Goal: Task Accomplishment & Management: Manage account settings

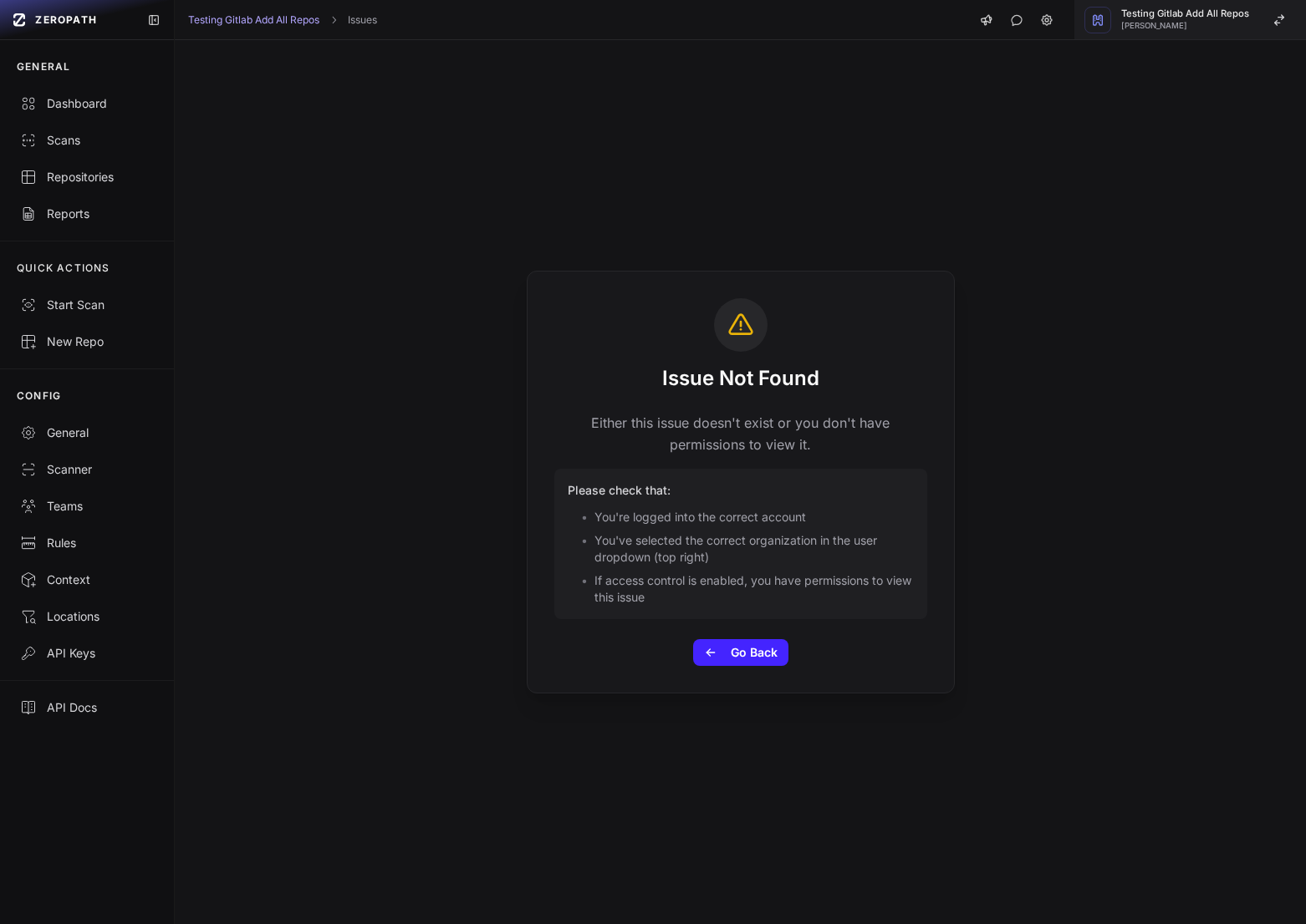
click at [1253, 26] on button "Testing Gitlab Add All Repos Etienne Lunetta" at bounding box center [1190, 20] width 232 height 41
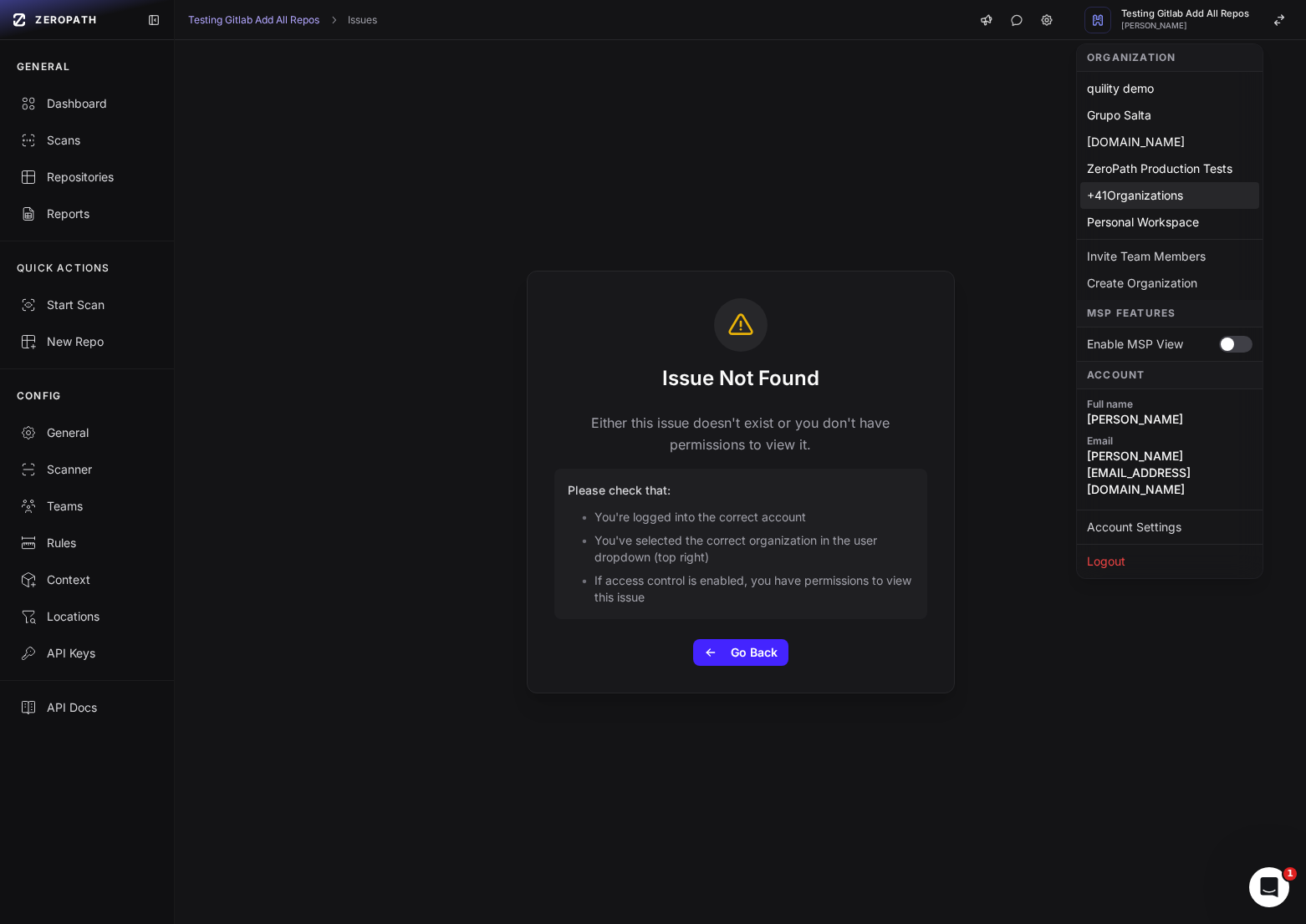
click at [1168, 189] on div "+ 41 Organizations" at bounding box center [1169, 196] width 179 height 26
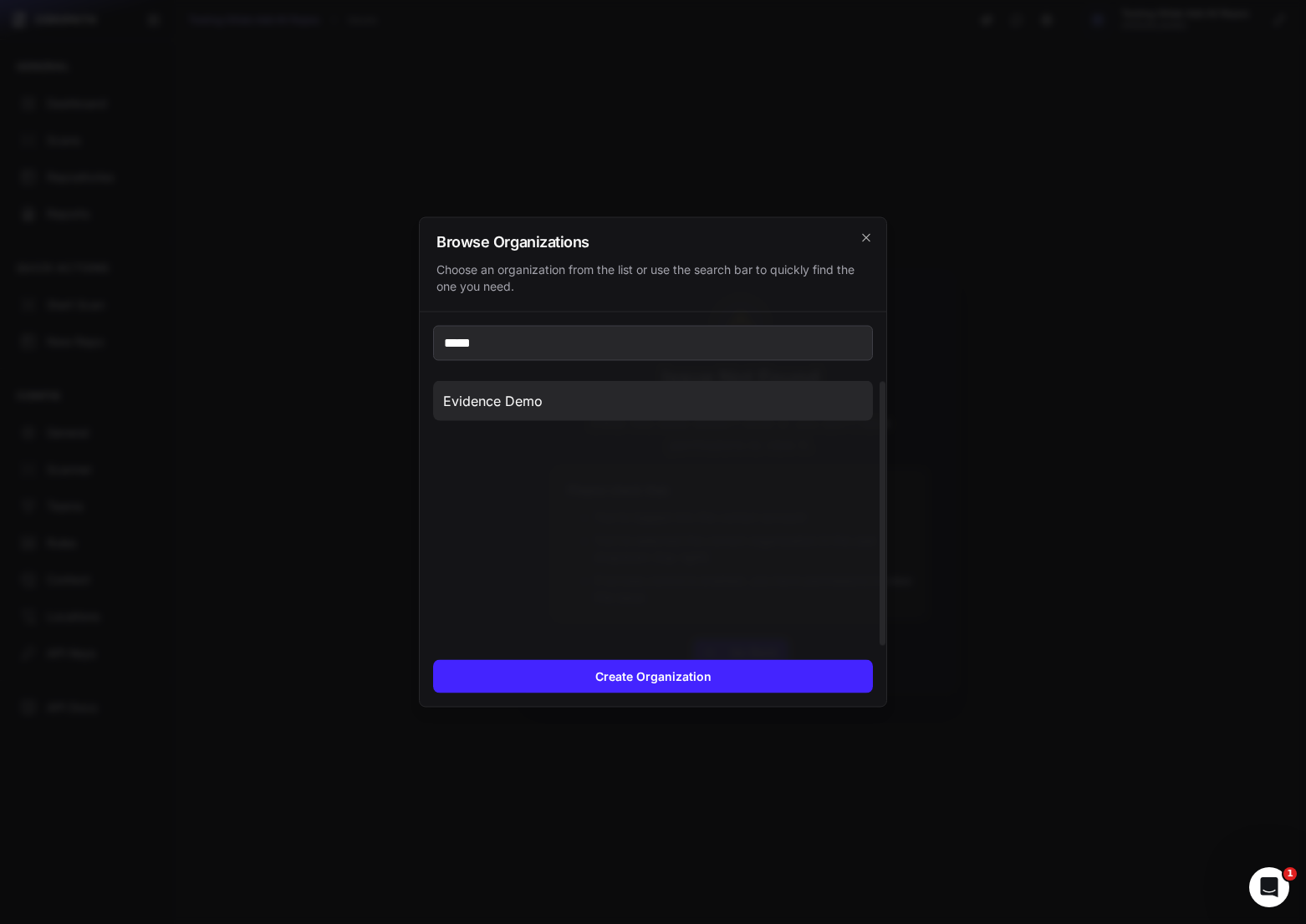
type input "*****"
click at [487, 414] on button "Evidence Demo" at bounding box center [652, 402] width 440 height 41
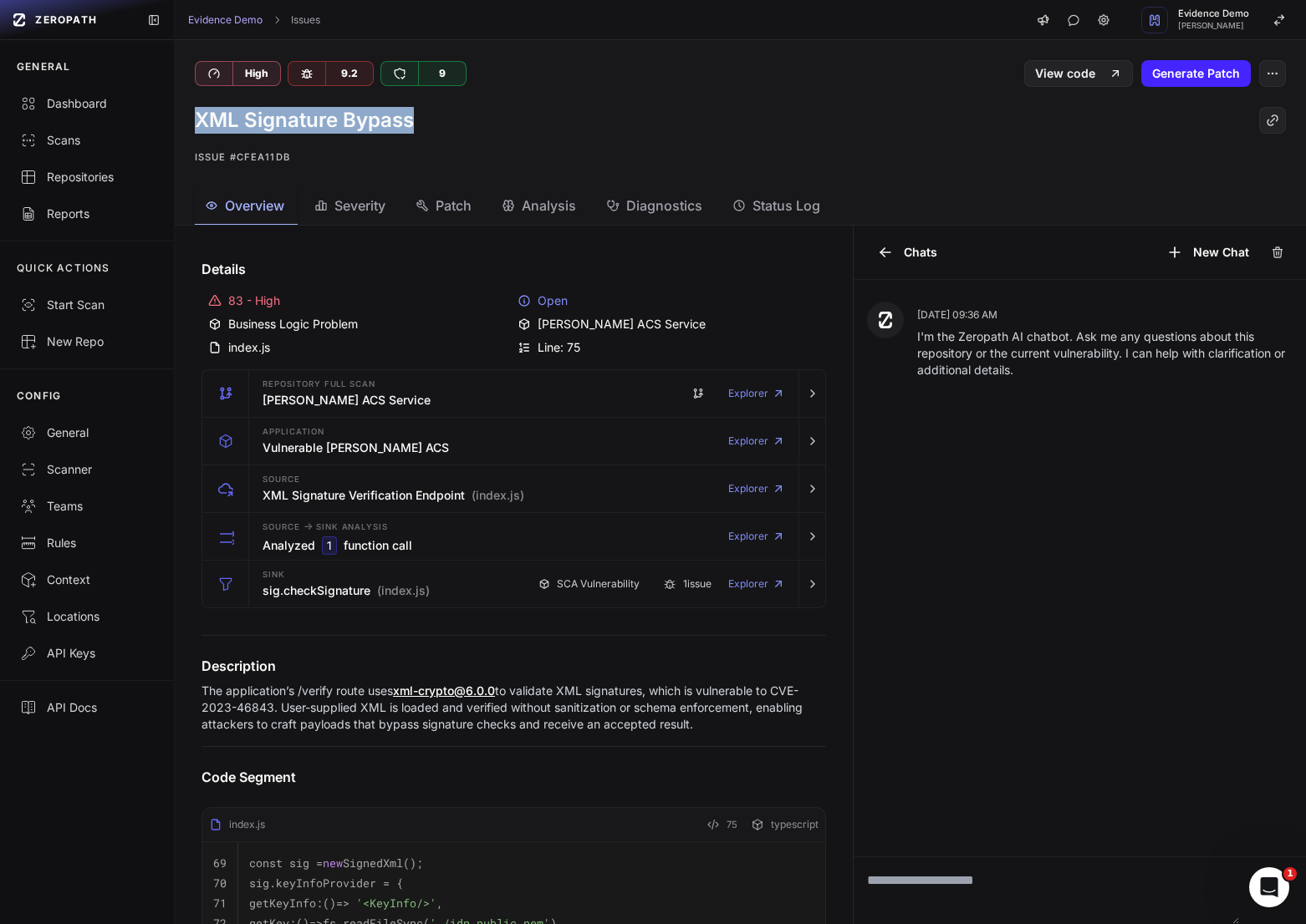
drag, startPoint x: 191, startPoint y: 120, endPoint x: 459, endPoint y: 119, distance: 268.0
click at [459, 119] on div "XML Signature Bypass Issue #cfea11db" at bounding box center [739, 137] width 1131 height 100
click at [819, 585] on icon "button" at bounding box center [812, 583] width 13 height 13
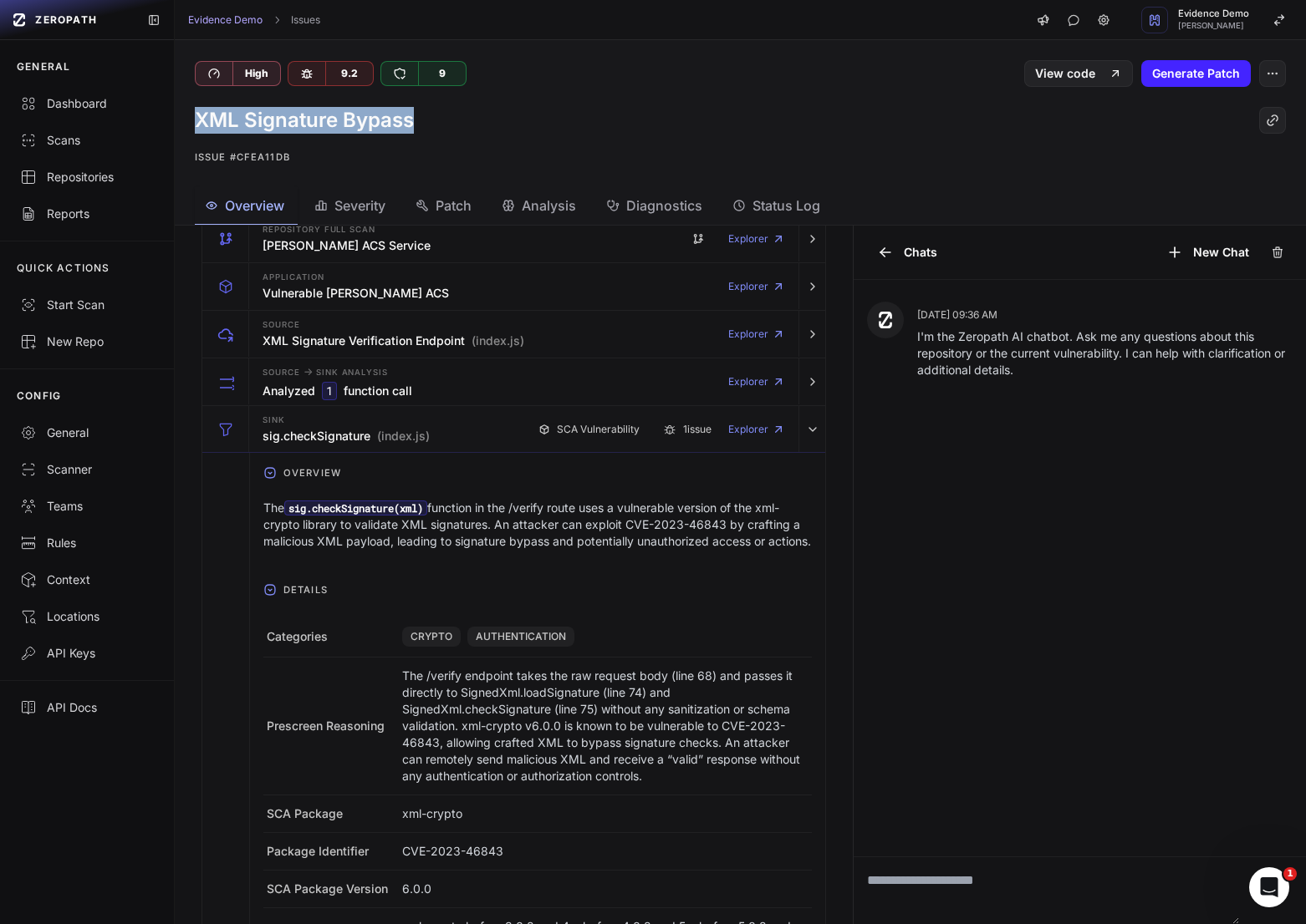
scroll to position [158, 0]
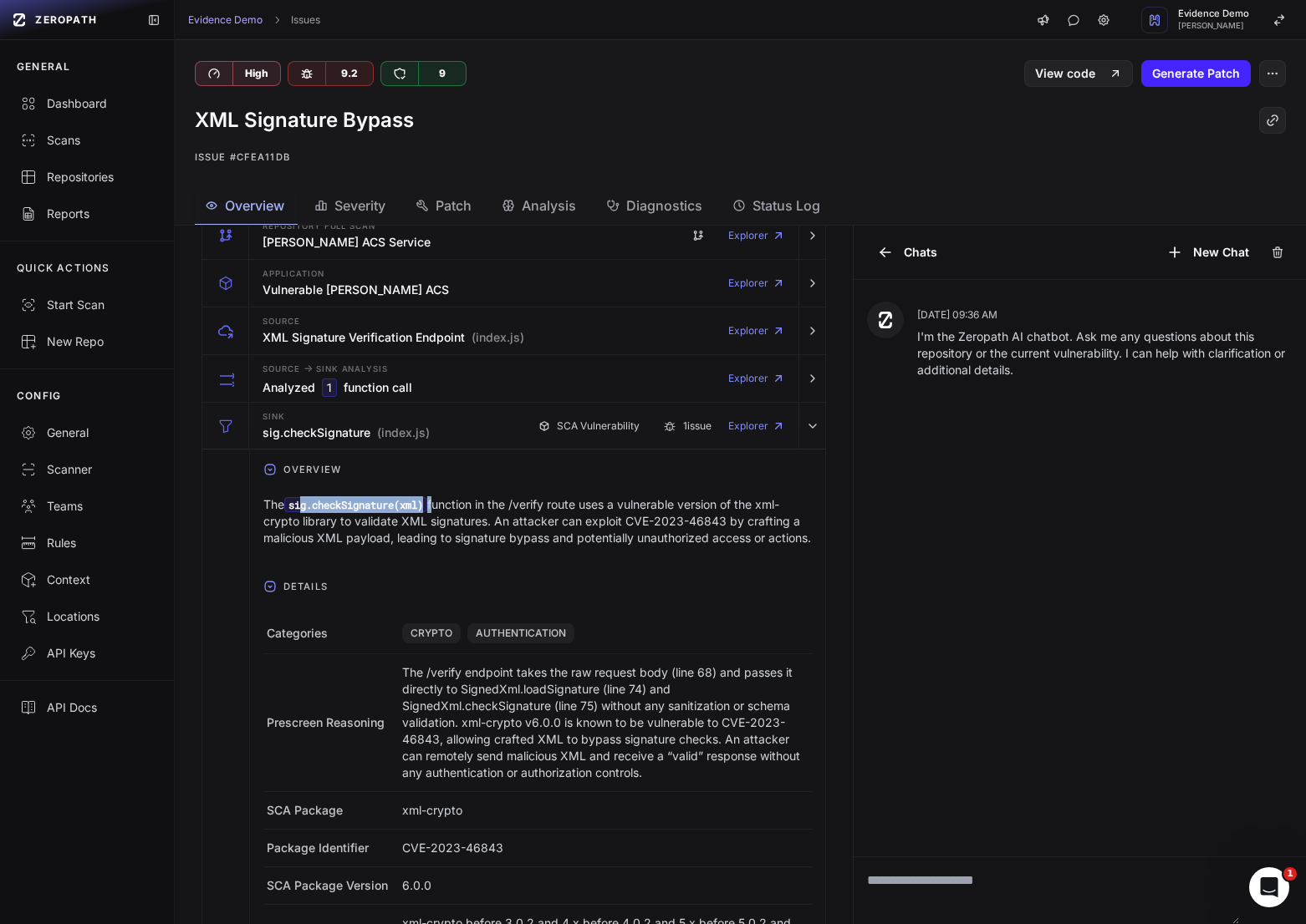
drag, startPoint x: 440, startPoint y: 500, endPoint x: 305, endPoint y: 499, distance: 135.0
click at [305, 499] on p "The sig.checkSignature(xml) function in the /verify route uses a vulnerable ver…" at bounding box center [538, 521] width 548 height 50
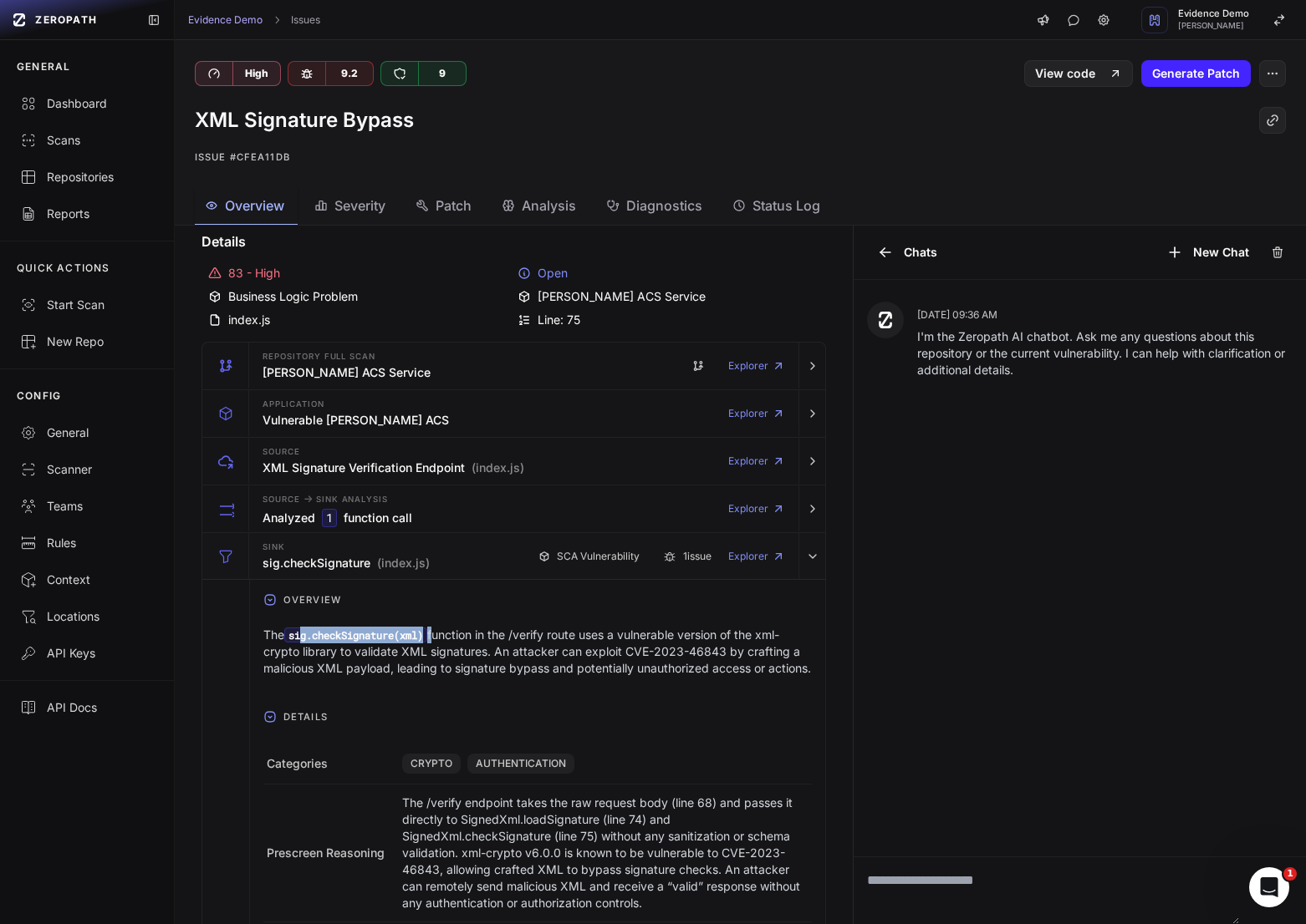
scroll to position [0, 0]
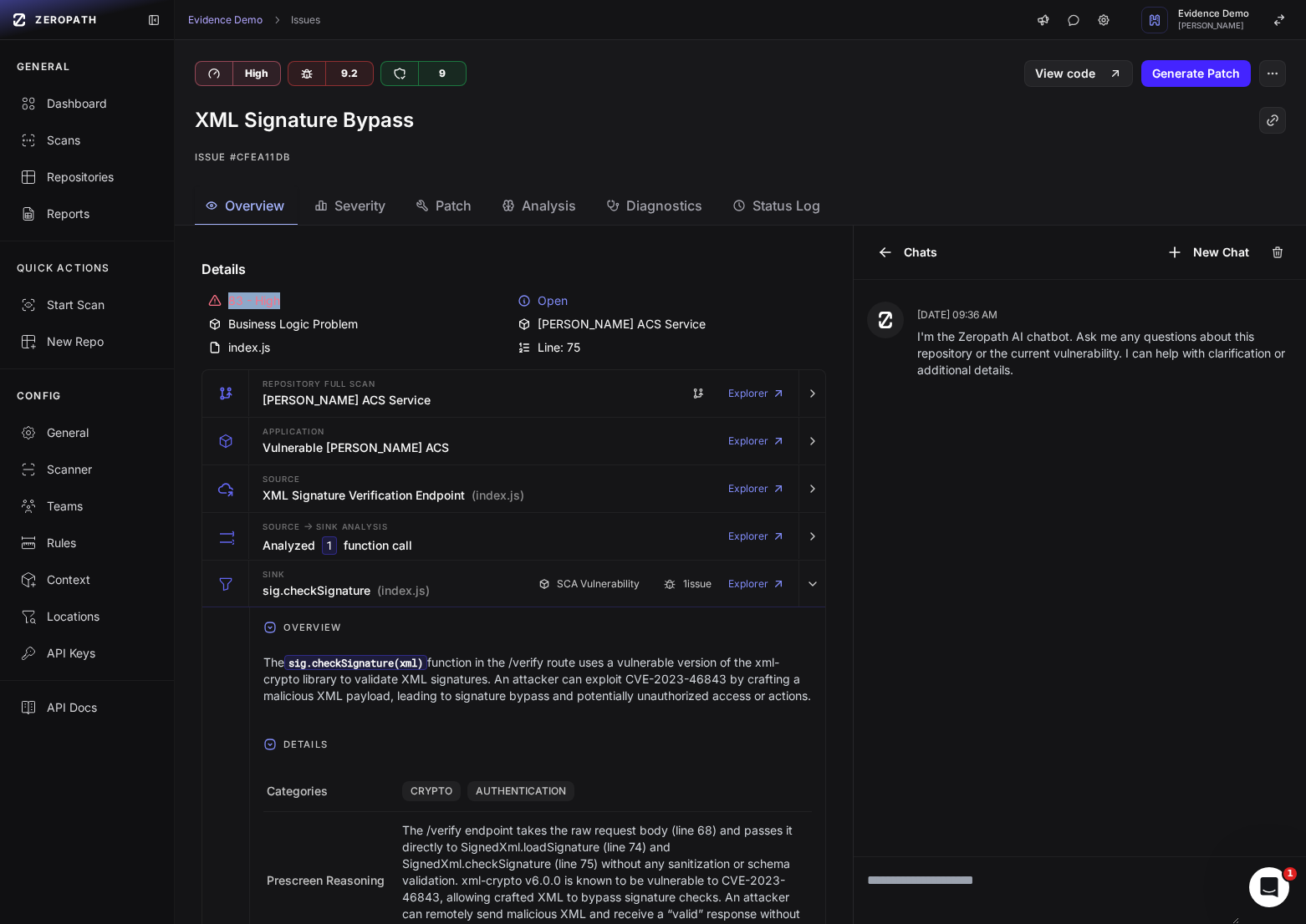
drag, startPoint x: 219, startPoint y: 300, endPoint x: 278, endPoint y: 300, distance: 59.0
click at [278, 300] on div "83 - High" at bounding box center [359, 300] width 302 height 17
click at [296, 304] on div "83 - High" at bounding box center [359, 300] width 302 height 17
drag, startPoint x: 296, startPoint y: 299, endPoint x: 205, endPoint y: 299, distance: 91.0
click at [205, 299] on div "83 - High Open Business Logic Problem SAML ACS Service index.js Line: 75" at bounding box center [514, 323] width 625 height 77
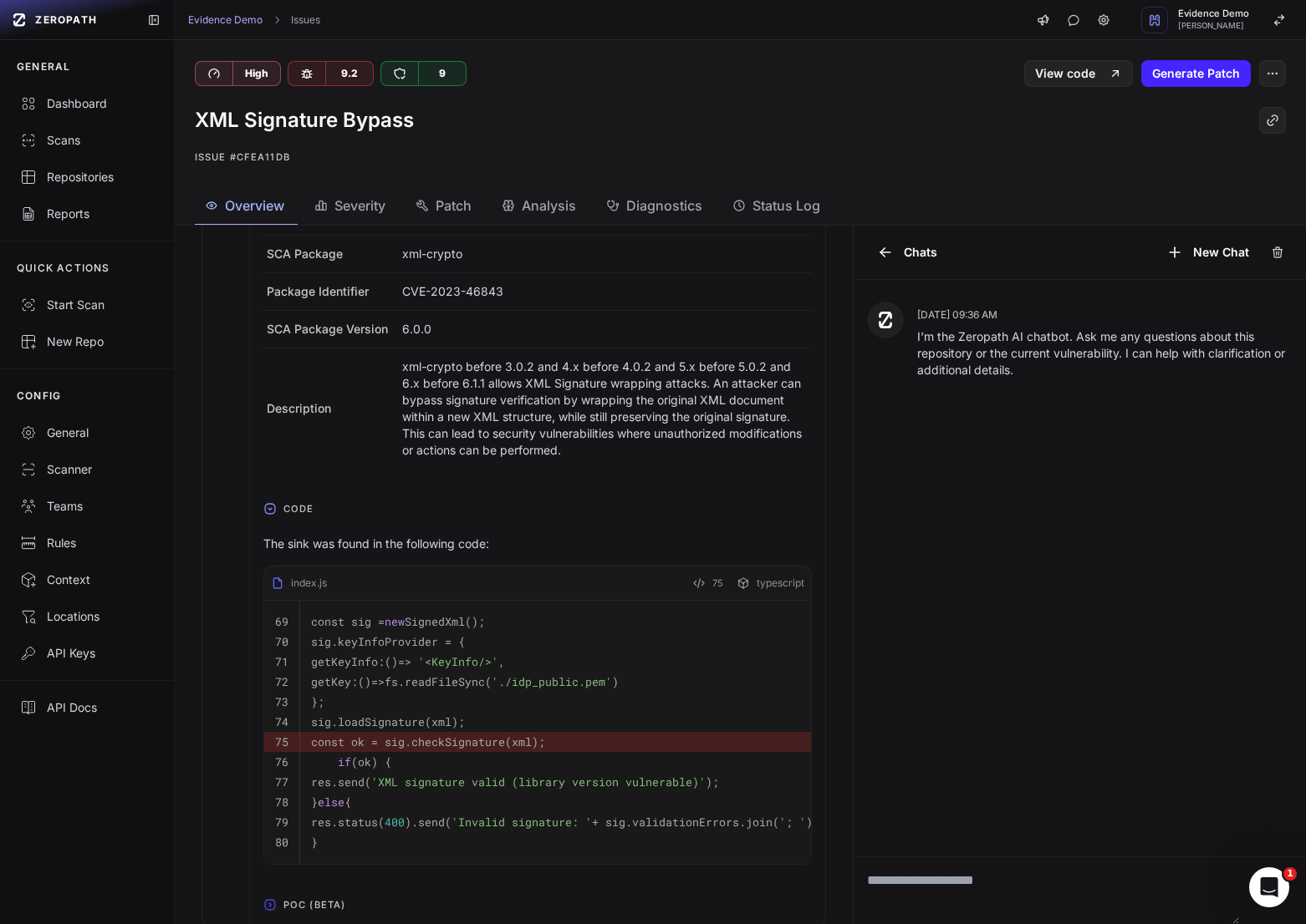
scroll to position [612, 0]
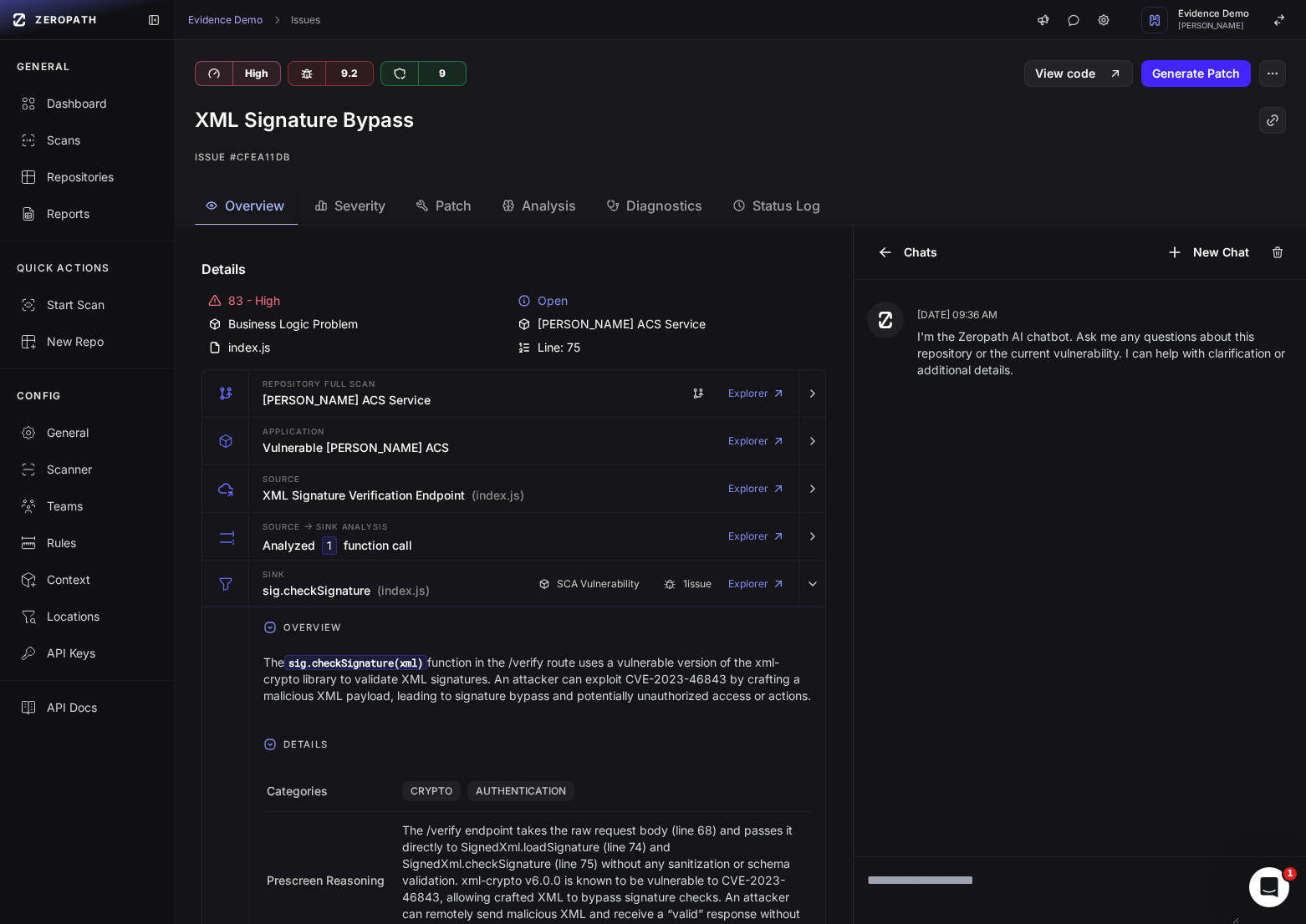
click at [346, 198] on span "Severity" at bounding box center [360, 205] width 51 height 20
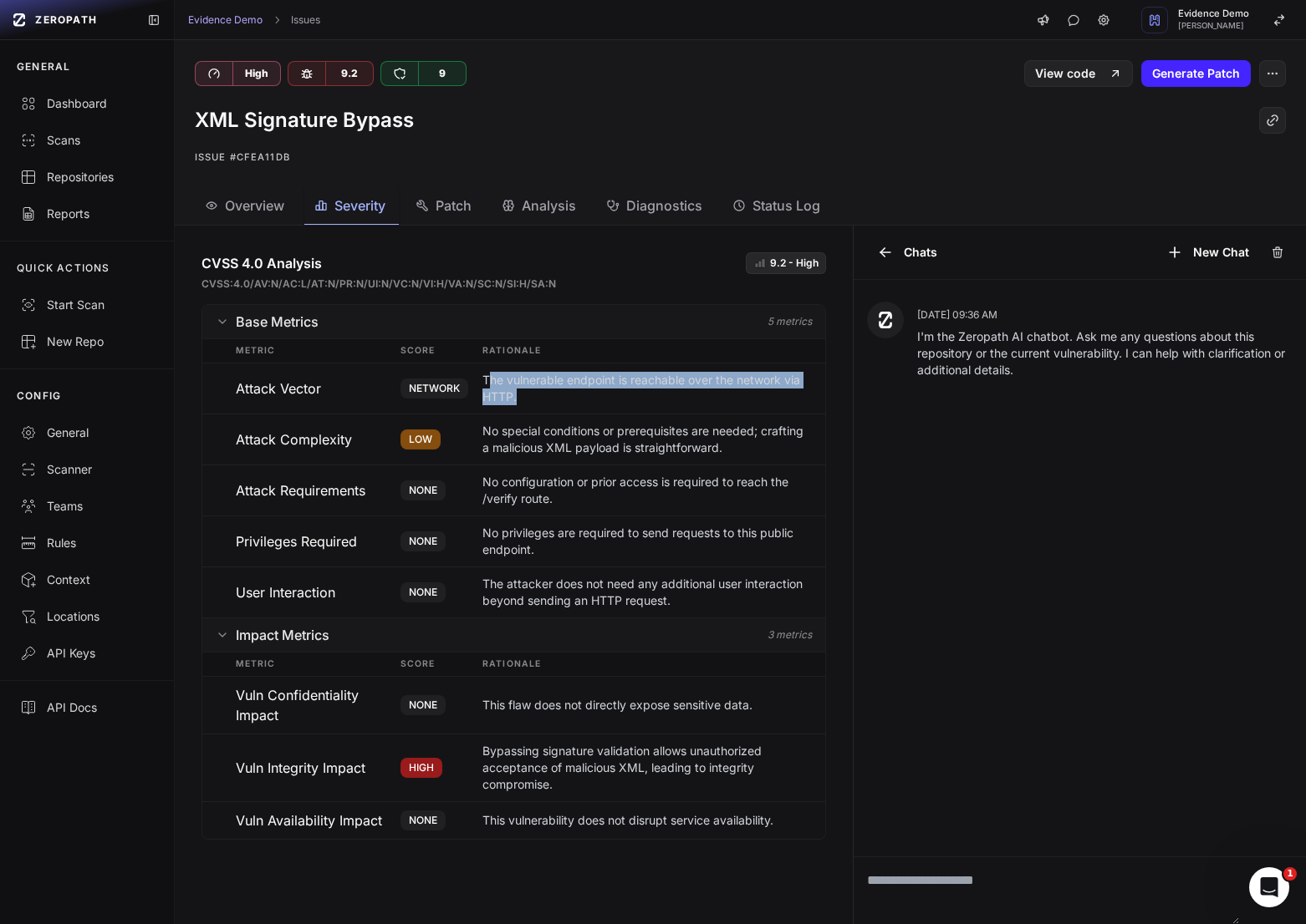
drag, startPoint x: 486, startPoint y: 381, endPoint x: 568, endPoint y: 411, distance: 87.3
click at [568, 411] on div "Attack Vector NETWORK The vulnerable endpoint is reachable over the network via…" at bounding box center [514, 388] width 623 height 51
click at [464, 372] on div "NETWORK" at bounding box center [441, 388] width 82 height 33
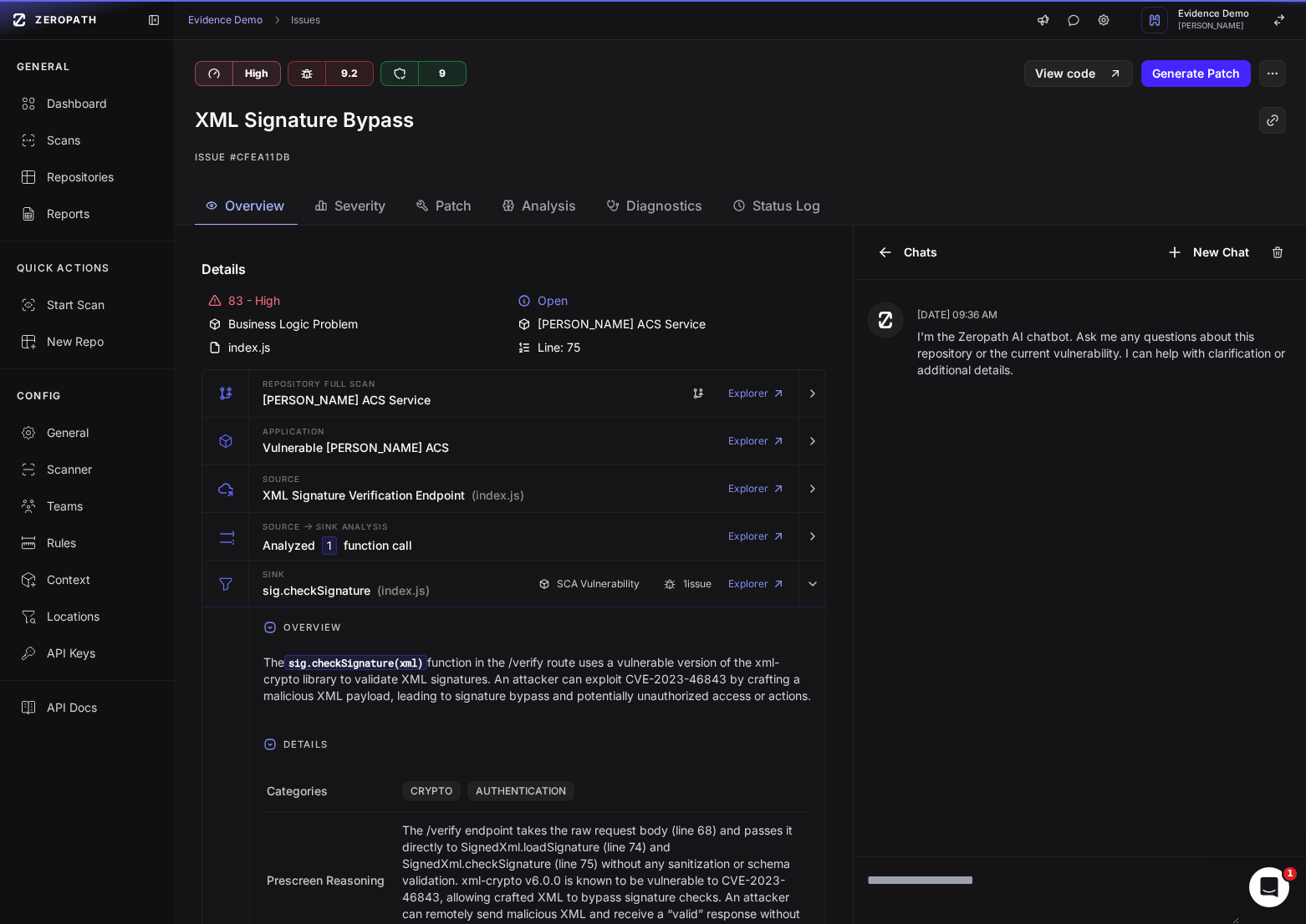
click at [277, 213] on span "Overview" at bounding box center [254, 205] width 59 height 20
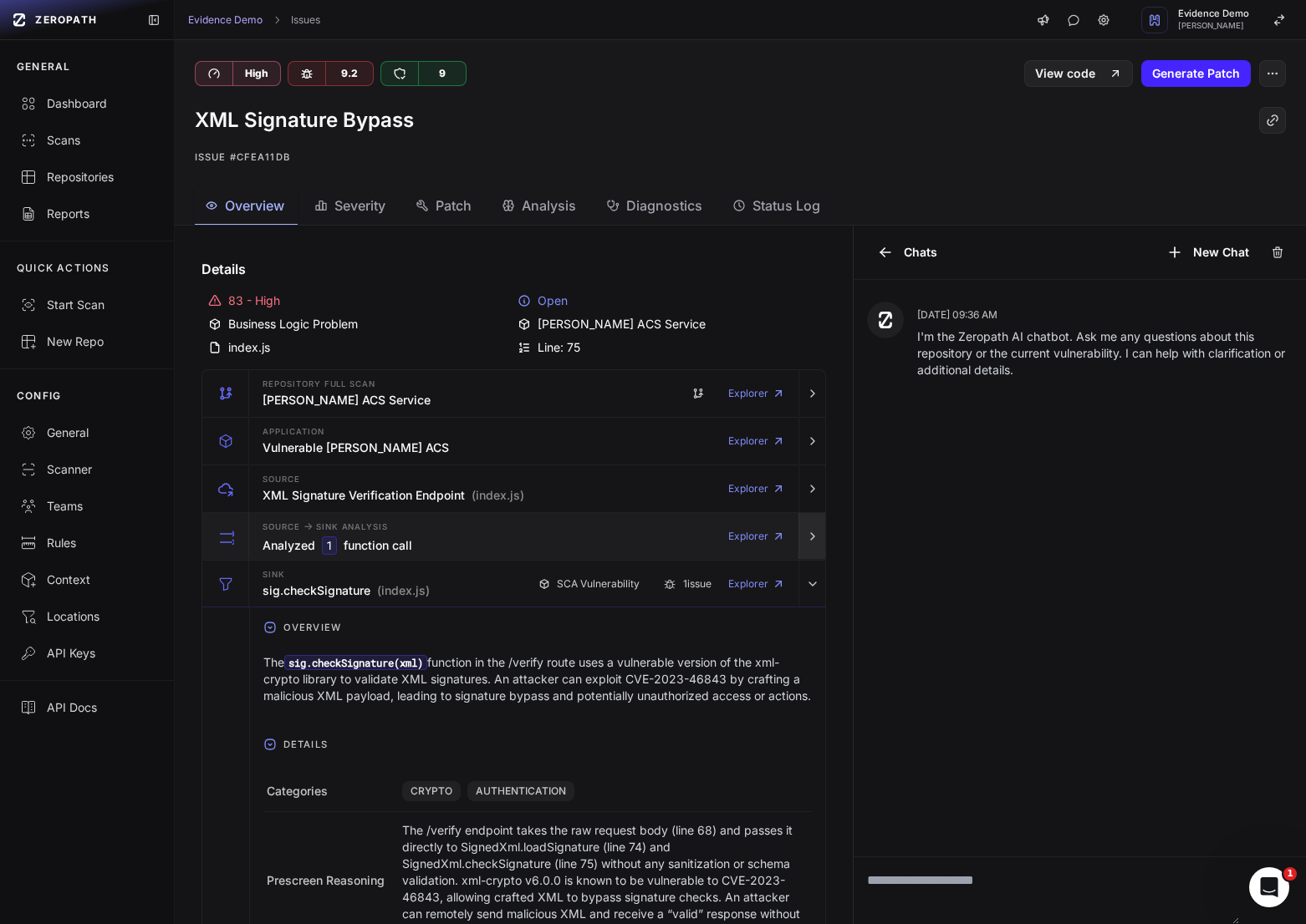
click at [812, 540] on icon "button" at bounding box center [812, 536] width 13 height 13
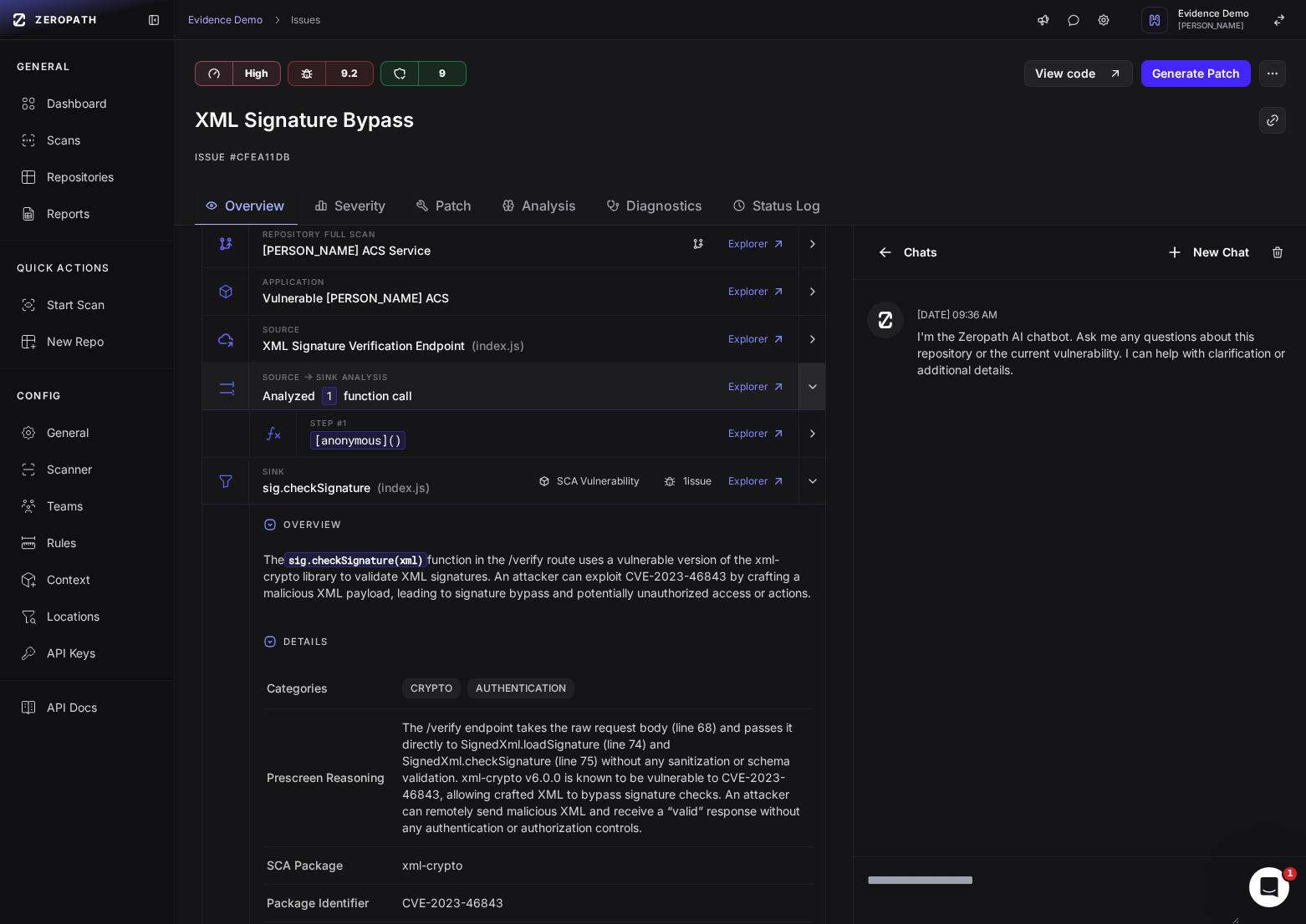
scroll to position [154, 0]
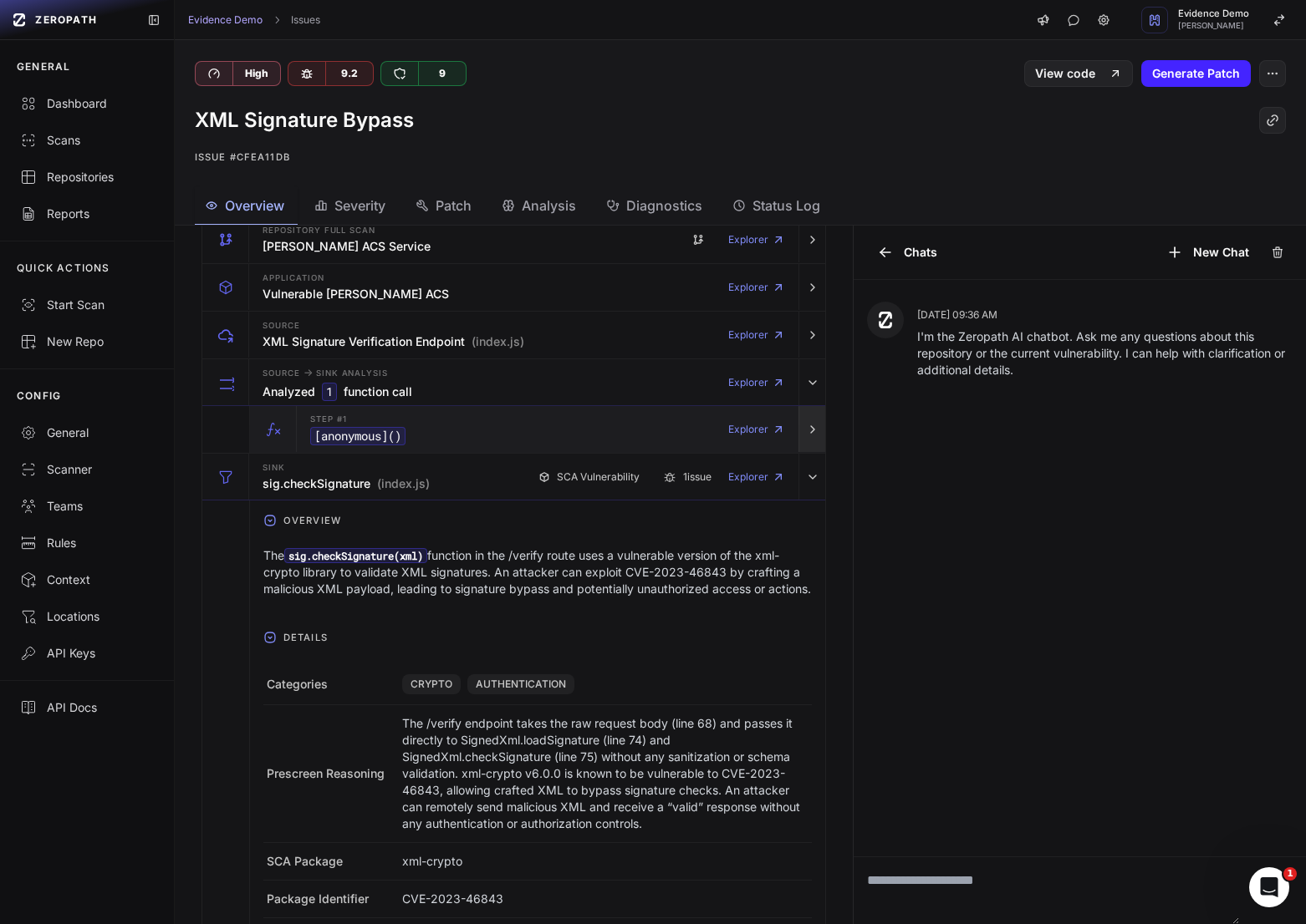
click at [815, 432] on icon "button" at bounding box center [812, 429] width 13 height 13
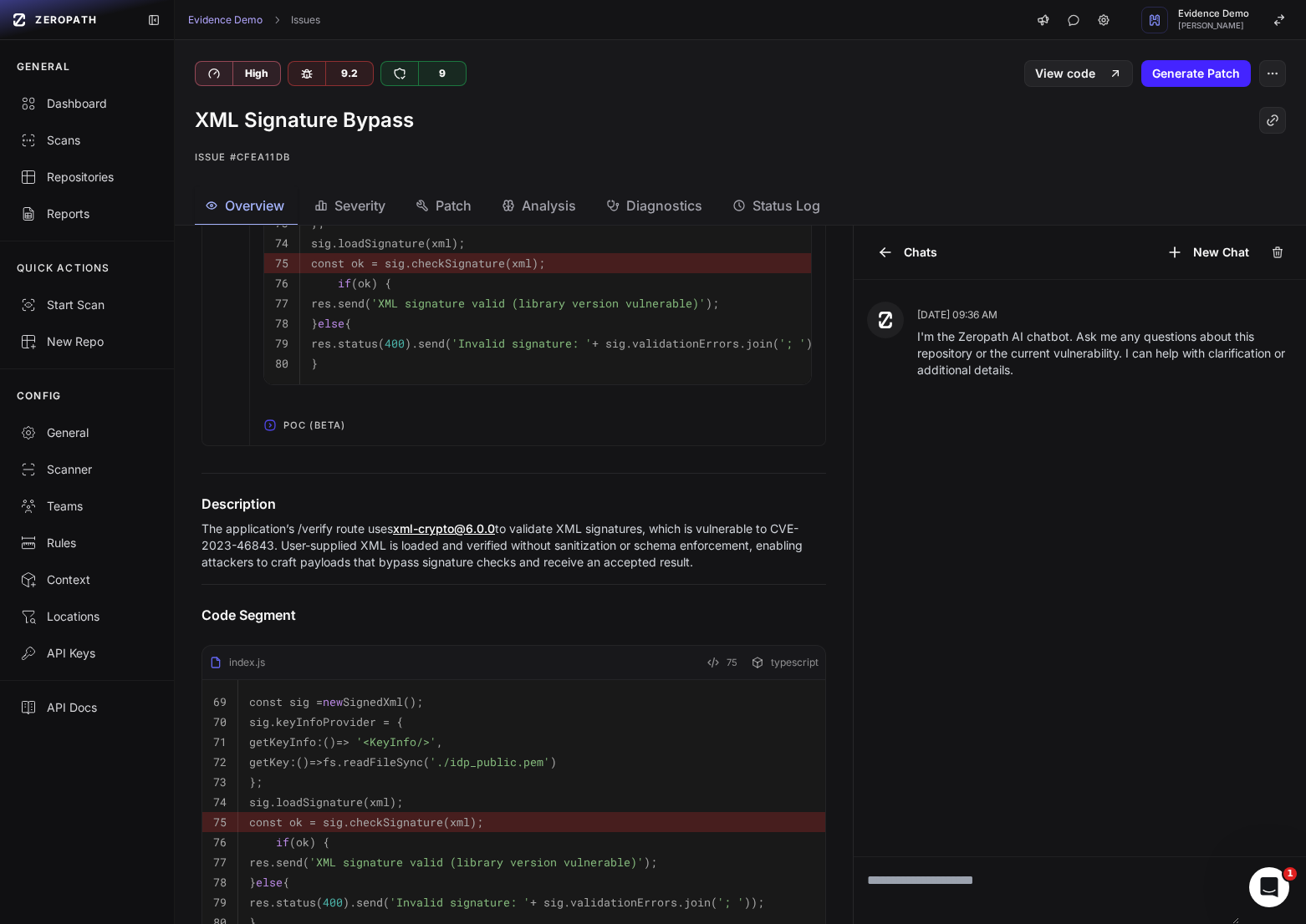
scroll to position [2140, 0]
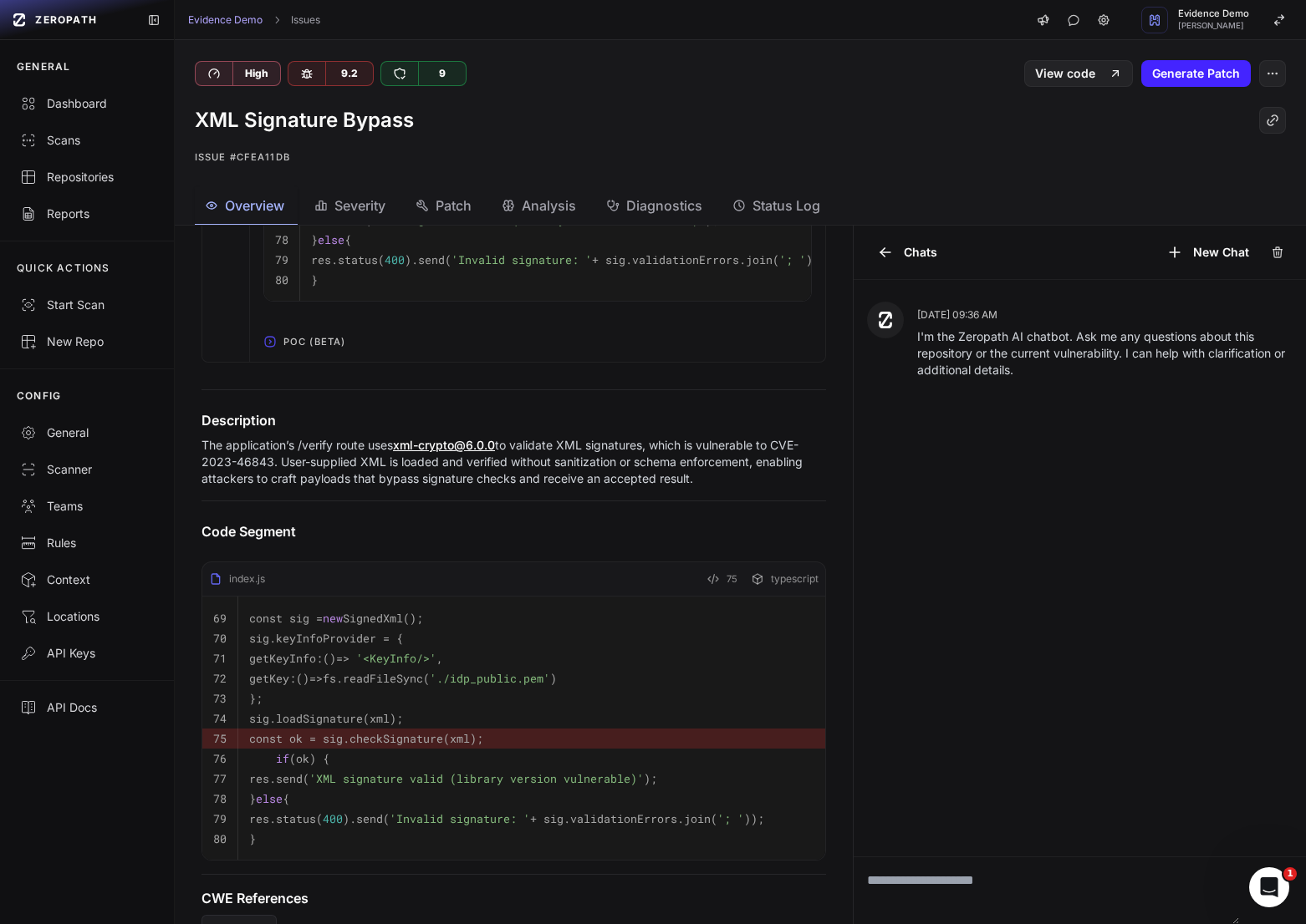
drag, startPoint x: 251, startPoint y: 462, endPoint x: 738, endPoint y: 499, distance: 488.4
click at [738, 487] on p "The application’s /verify route uses xml-crypto@6.0.0 to validate XML signature…" at bounding box center [514, 462] width 625 height 50
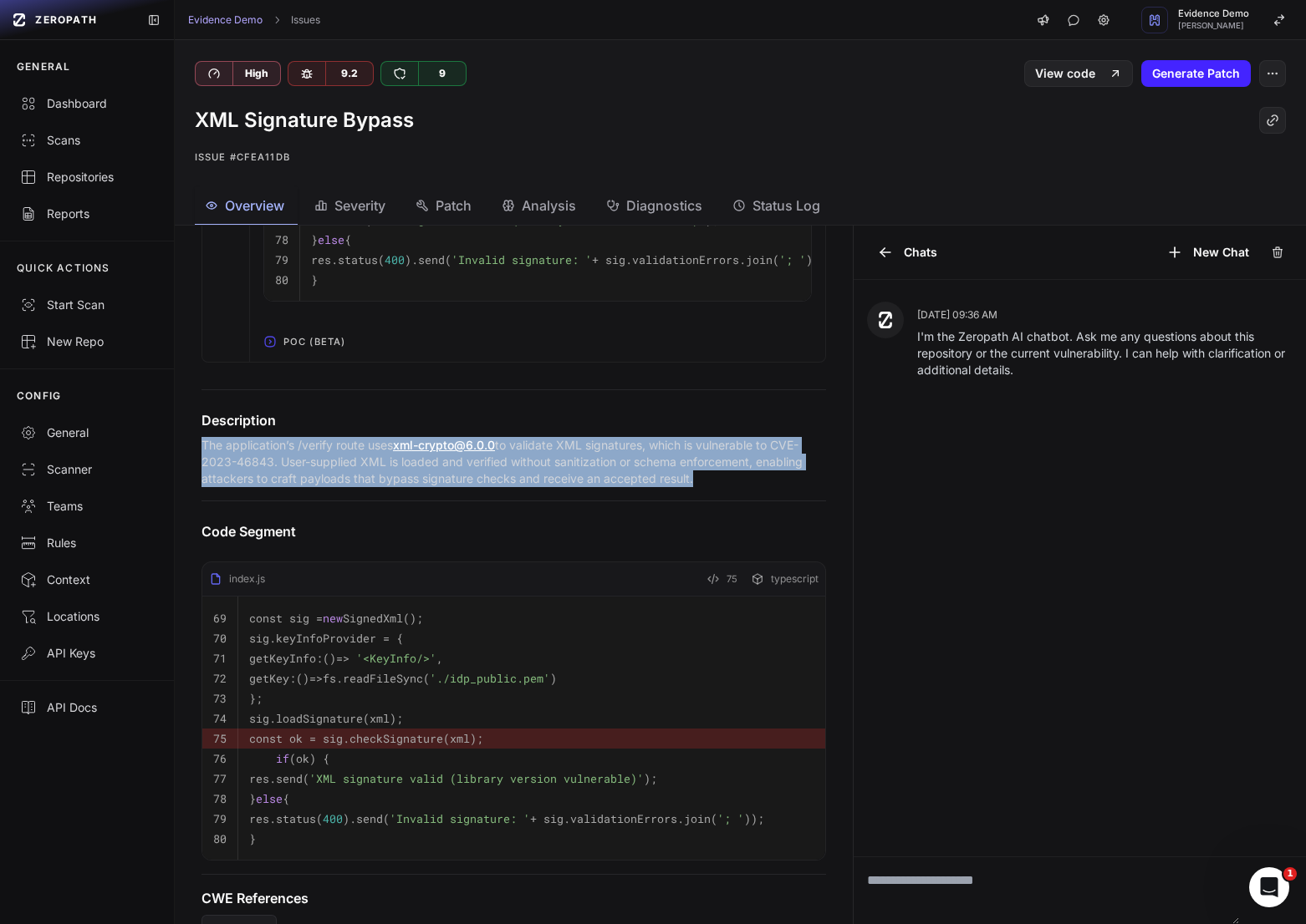
click at [738, 487] on p "The application’s /verify route uses xml-crypto@6.0.0 to validate XML signature…" at bounding box center [514, 462] width 625 height 50
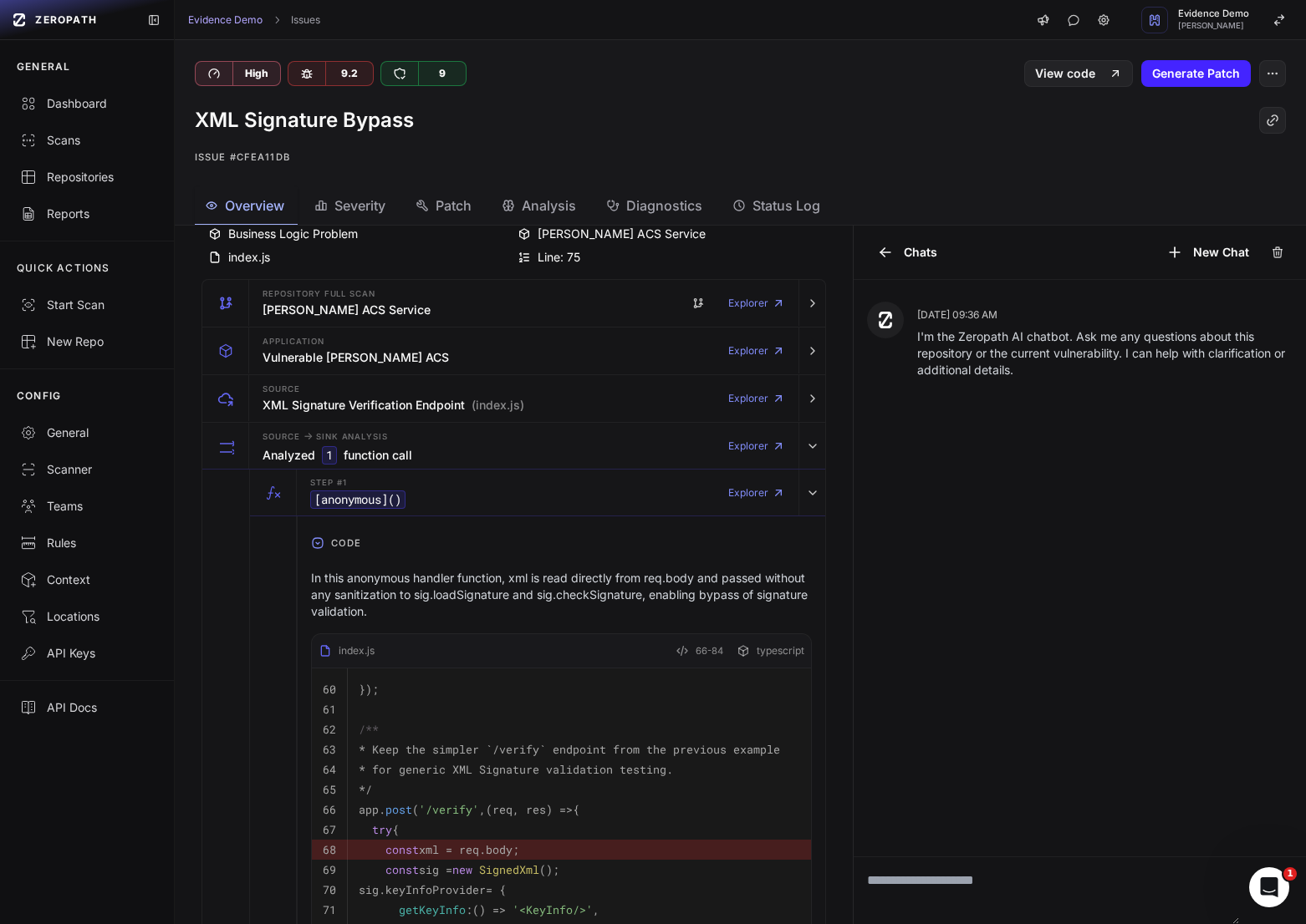
scroll to position [0, 0]
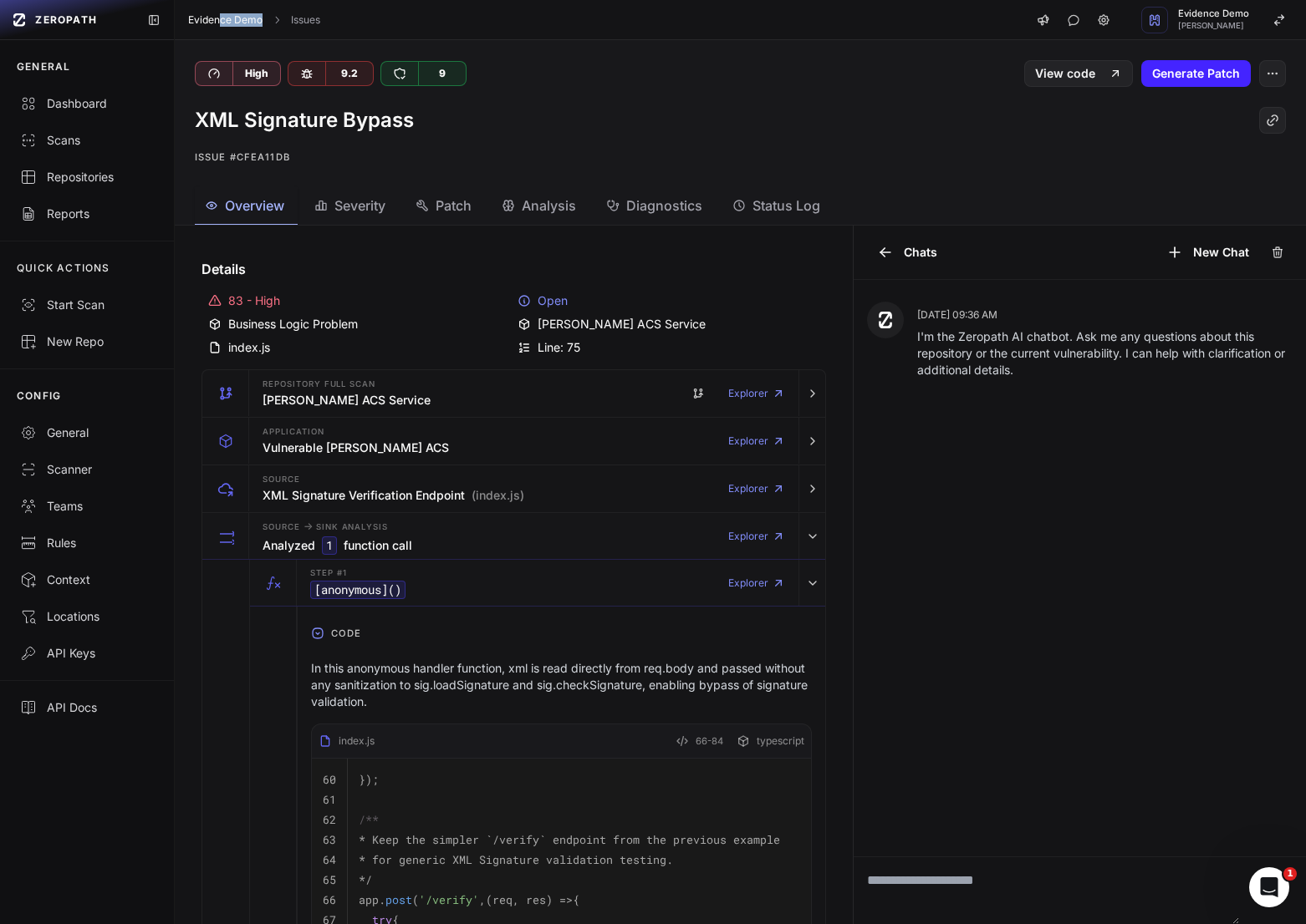
click at [222, 26] on div "Evidence Demo Issues Evidence Demo Etienne Lunetta" at bounding box center [739, 20] width 1131 height 41
click at [99, 186] on link "Repositories" at bounding box center [86, 177] width 174 height 37
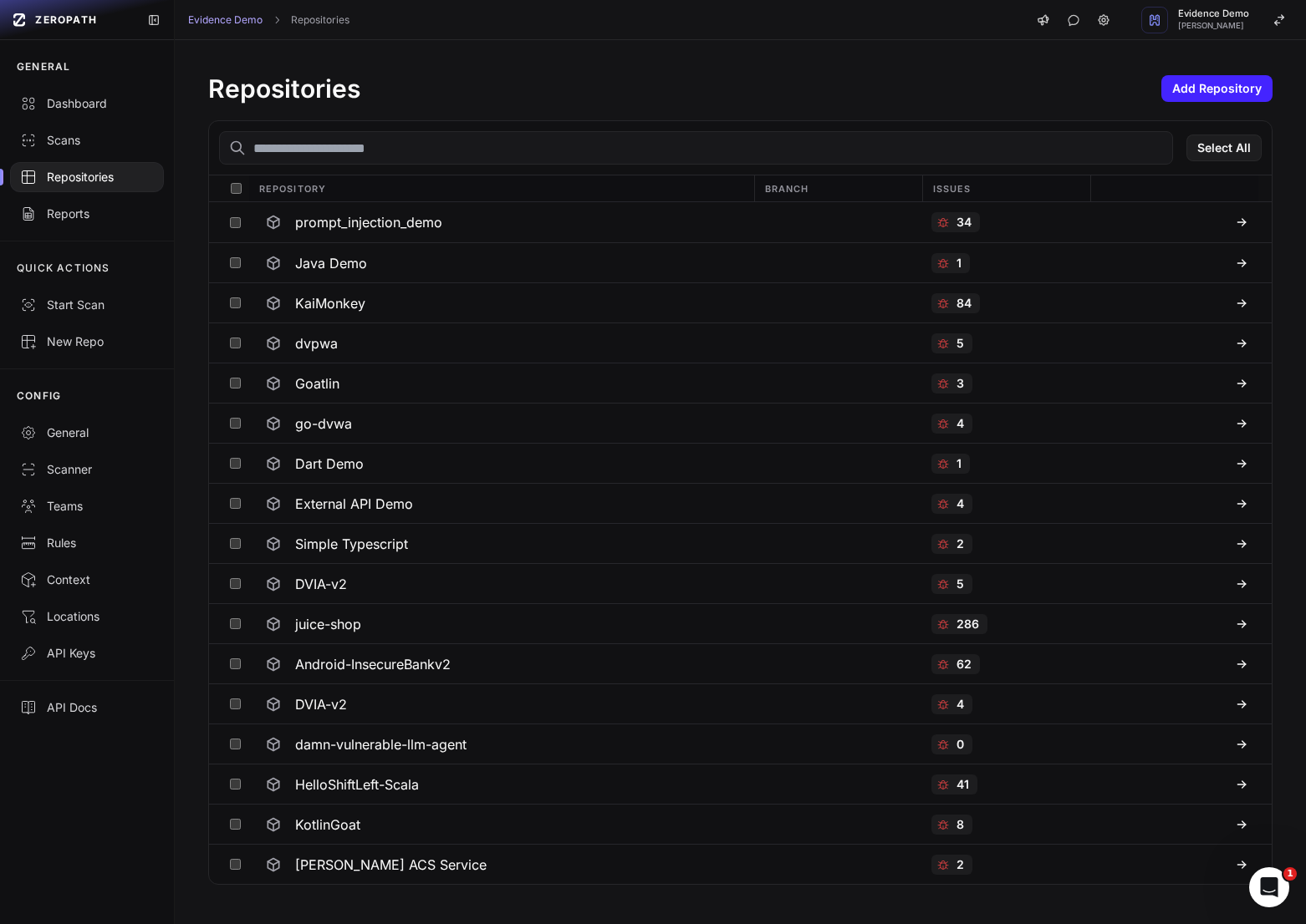
click at [1216, 74] on div "Repositories Add Repository" at bounding box center [740, 88] width 1065 height 30
click at [1217, 89] on button "Add Repository" at bounding box center [1217, 88] width 111 height 26
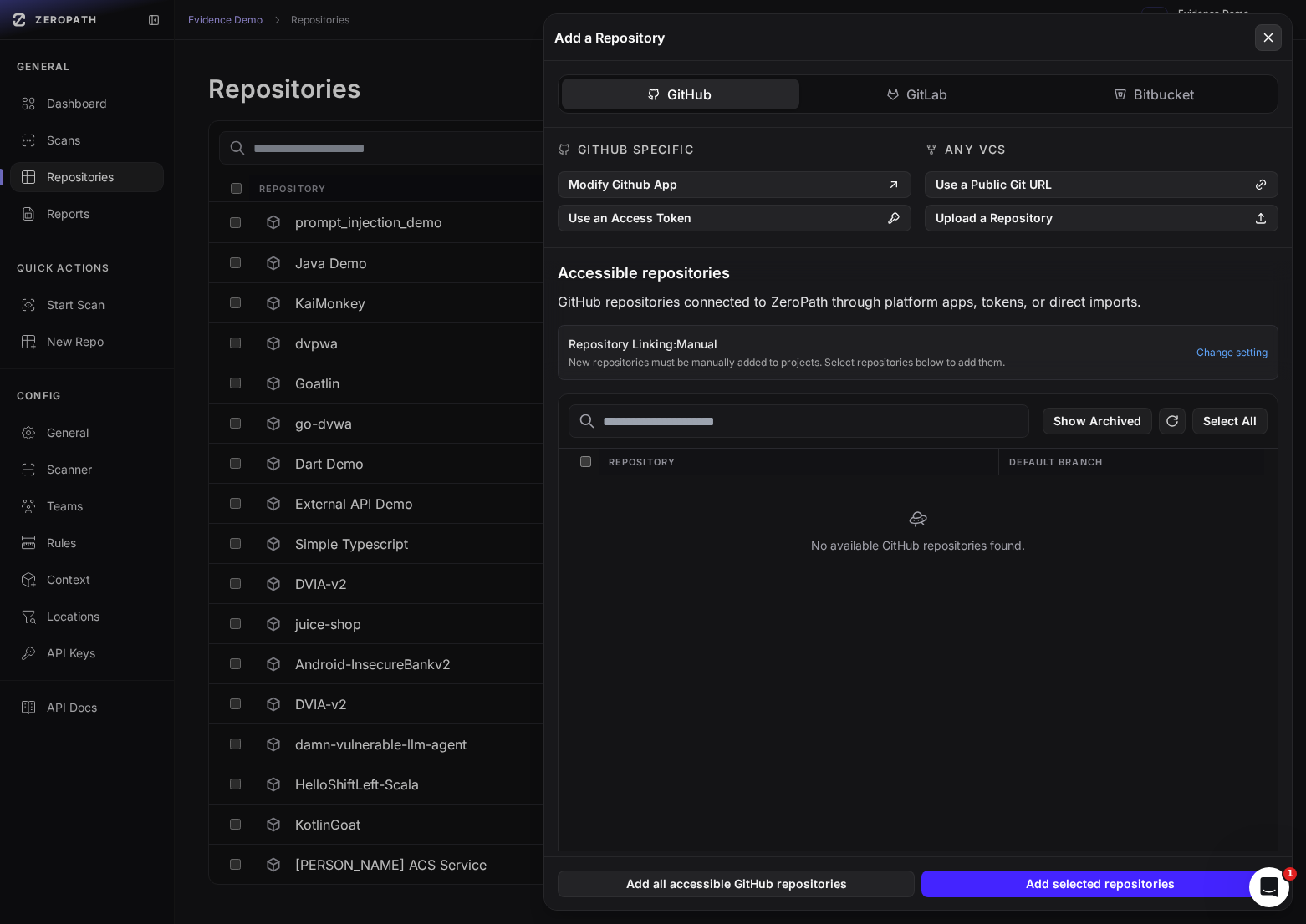
click at [1269, 35] on icon at bounding box center [1268, 37] width 8 height 8
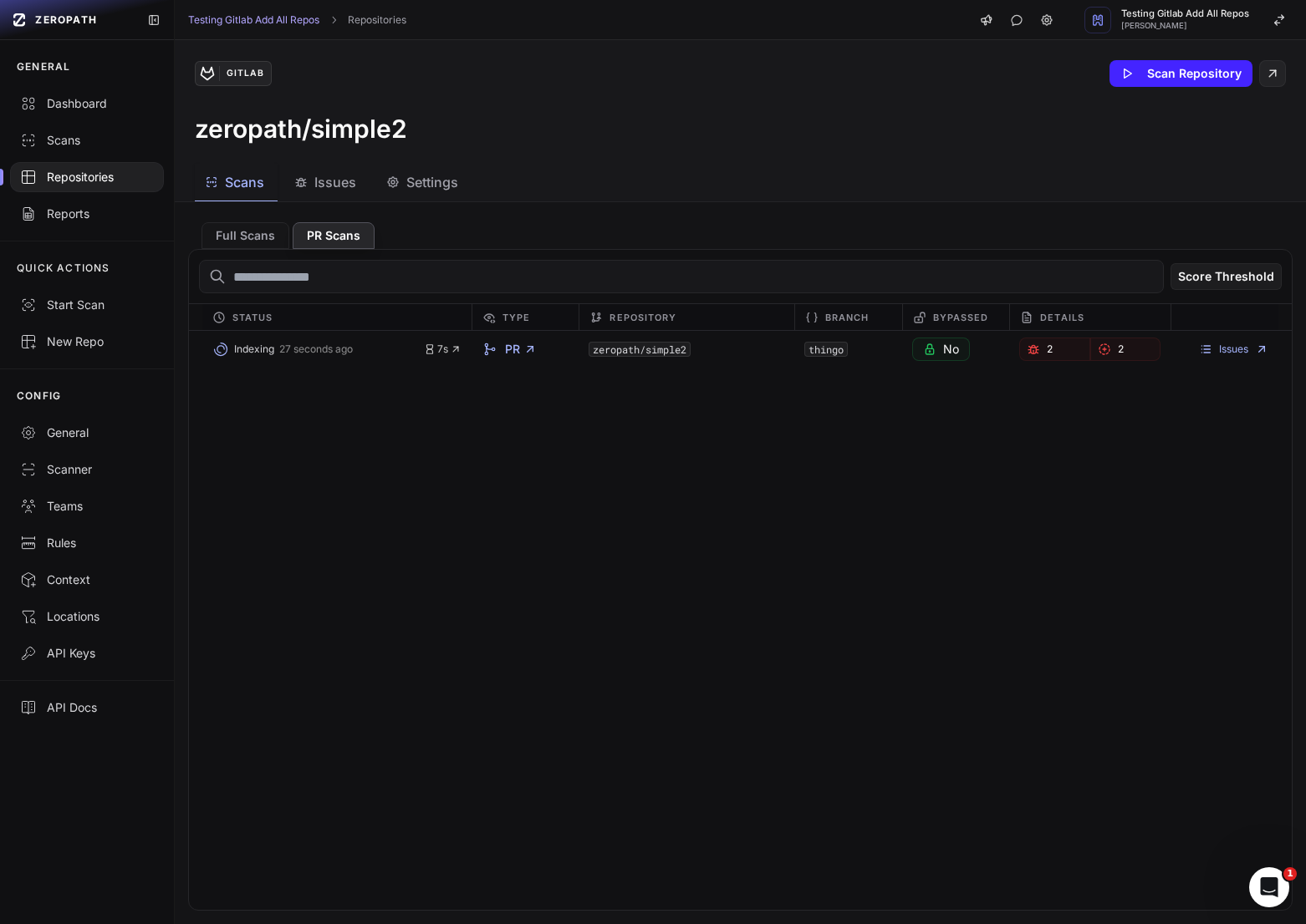
click at [125, 171] on div "Repositories" at bounding box center [87, 177] width 134 height 17
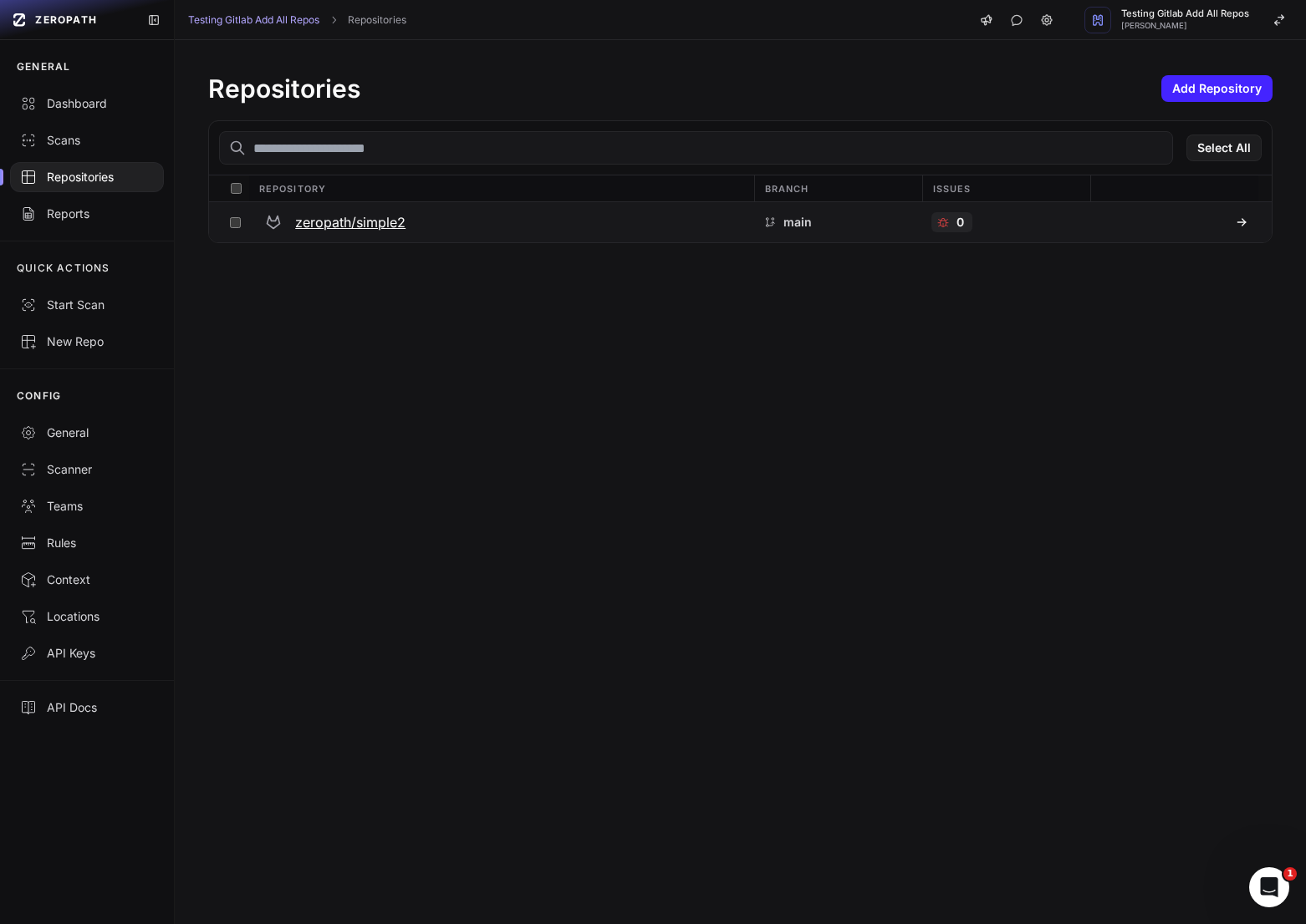
click at [344, 225] on h3 "zeropath/simple2" at bounding box center [350, 222] width 110 height 20
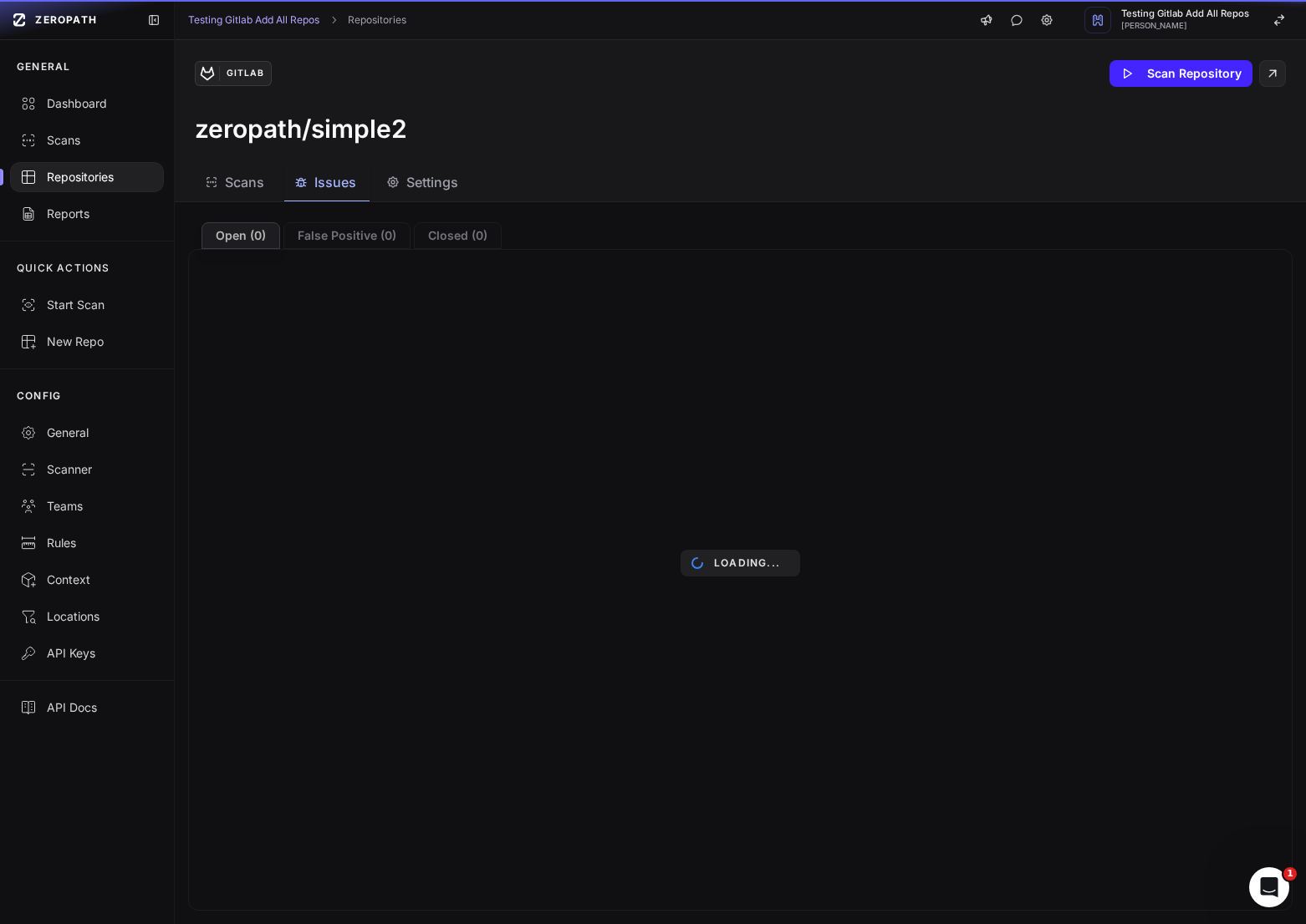
click at [323, 184] on span "Issues" at bounding box center [335, 181] width 41 height 20
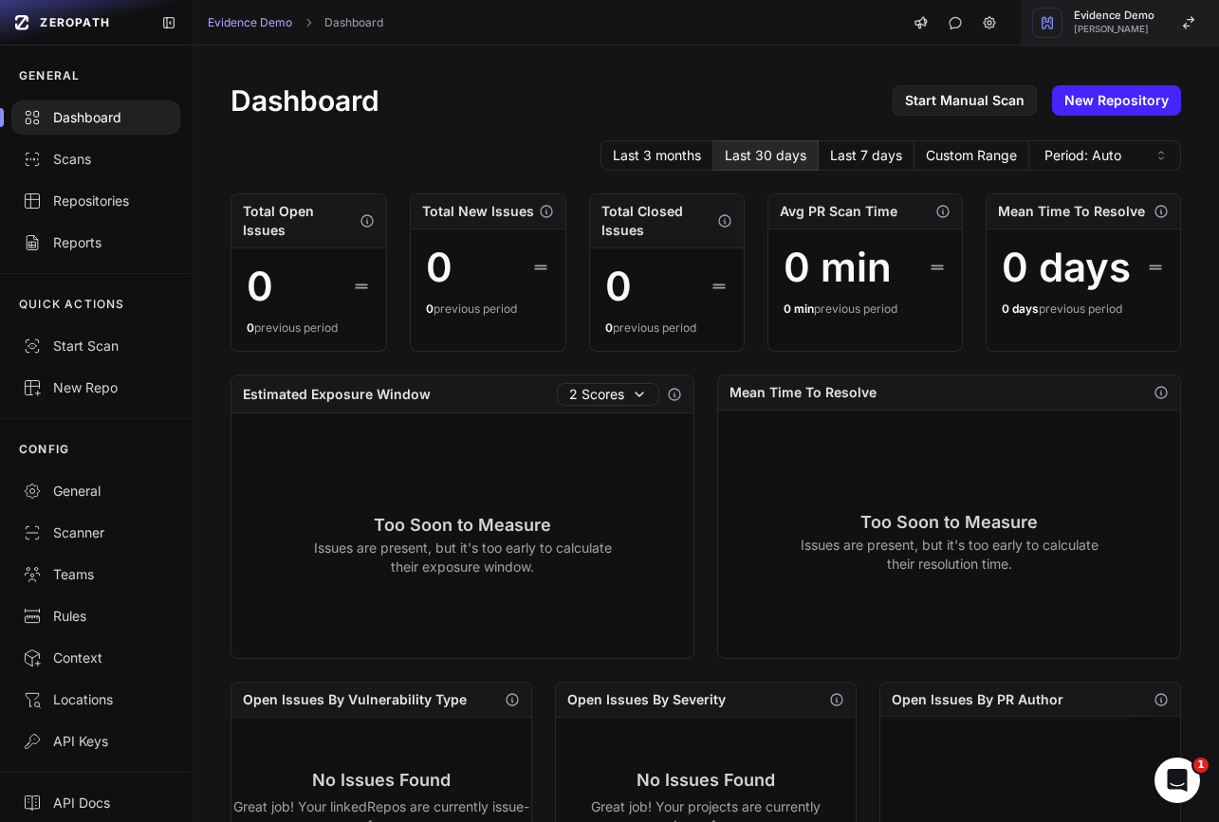
click at [1106, 33] on span "[PERSON_NAME]" at bounding box center [1114, 29] width 81 height 9
